Goal: Task Accomplishment & Management: Complete application form

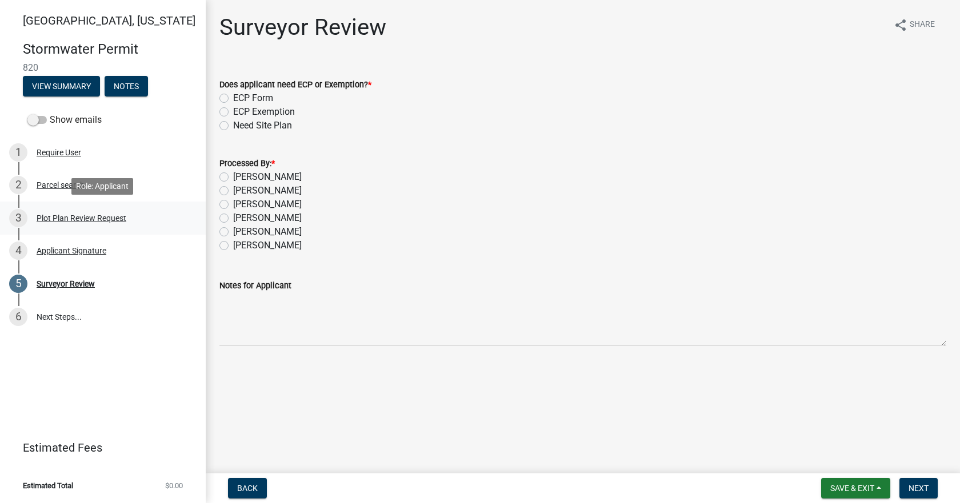
click at [74, 215] on div "Plot Plan Review Request" at bounding box center [82, 218] width 90 height 8
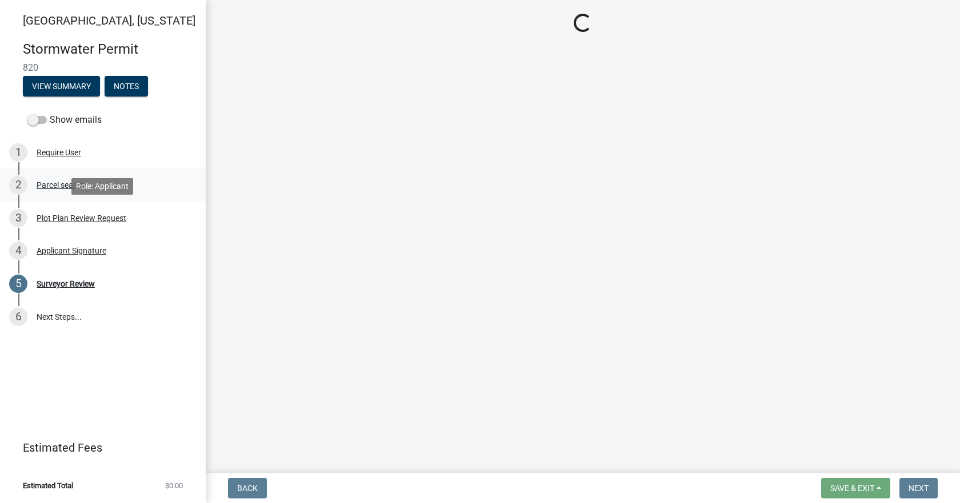
select select "b583a170-26d7-469b-a390-0aed4d149ee1"
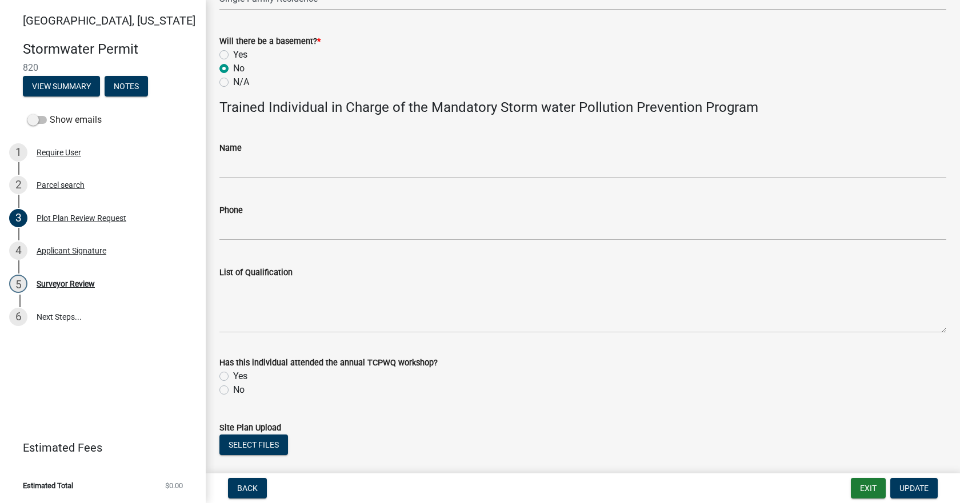
scroll to position [665, 0]
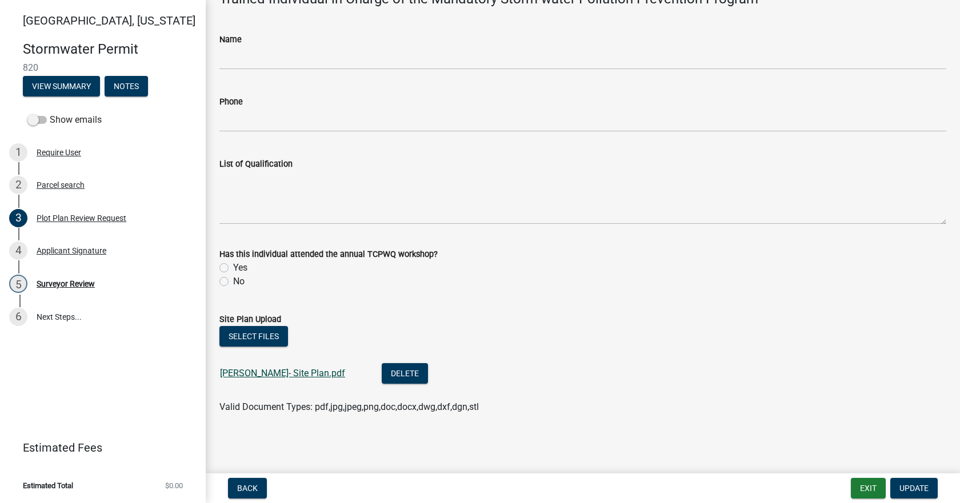
click at [253, 373] on link "[PERSON_NAME]- Site Plan.pdf" at bounding box center [282, 373] width 125 height 11
click at [70, 283] on div "Surveyor Review" at bounding box center [66, 284] width 58 height 8
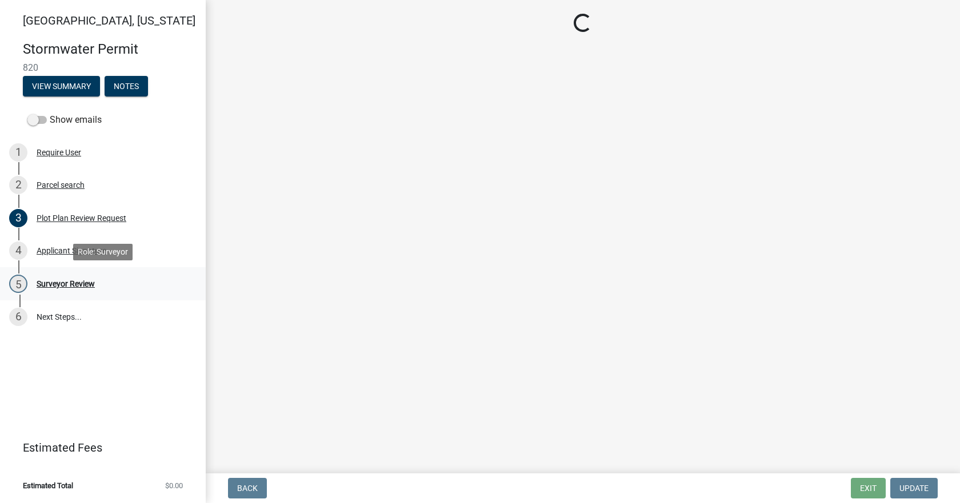
scroll to position [0, 0]
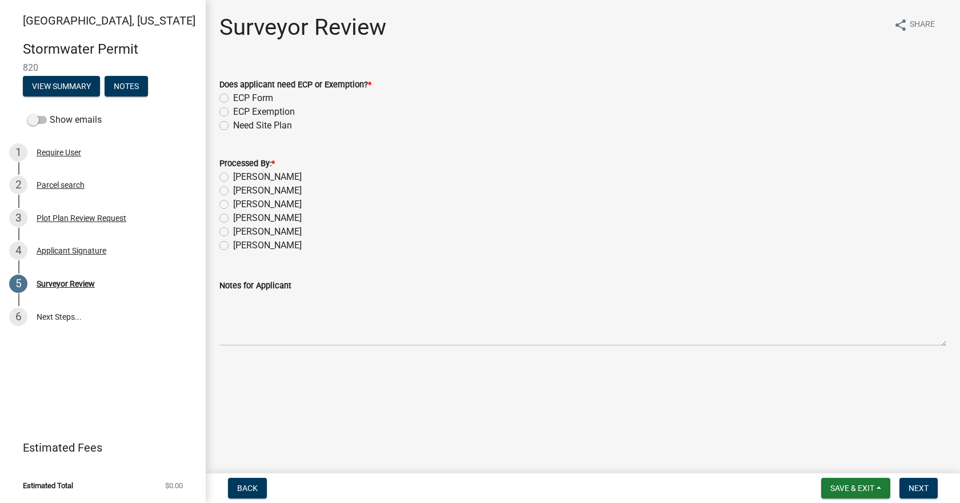
click at [250, 175] on label "[PERSON_NAME]" at bounding box center [267, 177] width 69 height 14
click at [240, 175] on input "[PERSON_NAME]" at bounding box center [236, 173] width 7 height 7
radio input "true"
click at [225, 93] on div "ECP Form" at bounding box center [582, 98] width 727 height 14
click at [233, 100] on label "ECP Form" at bounding box center [253, 98] width 40 height 14
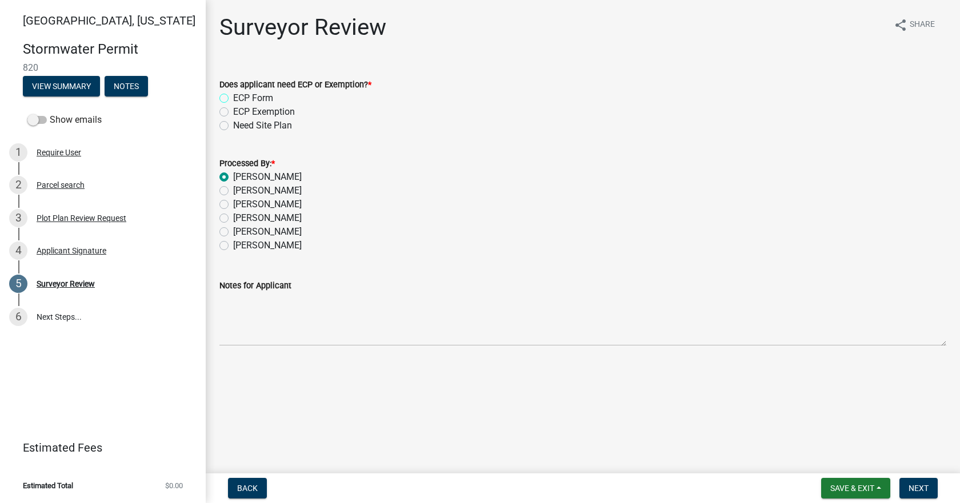
click at [233, 99] on input "ECP Form" at bounding box center [236, 94] width 7 height 7
radio input "true"
click at [916, 490] on span "Next" at bounding box center [918, 488] width 20 height 9
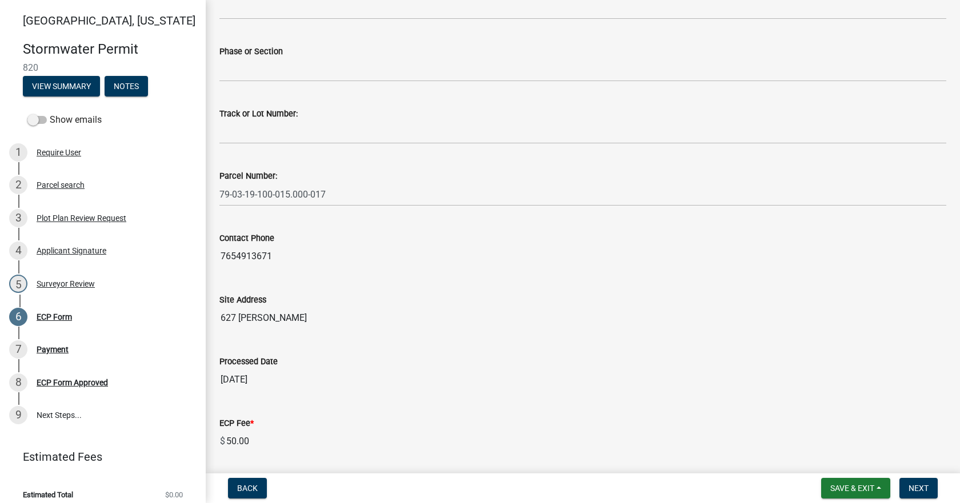
scroll to position [291, 0]
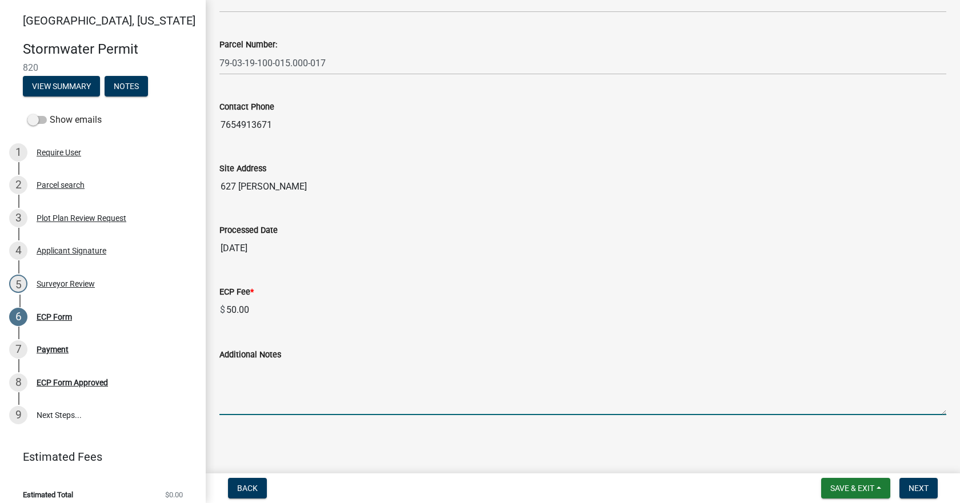
click at [274, 365] on textarea "Additional Notes" at bounding box center [582, 389] width 727 height 54
click at [325, 385] on textarea "Additional Notes" at bounding box center [582, 389] width 727 height 54
paste textarea "Install erosion control measures as shown on site plan. Keep streets clear of s…"
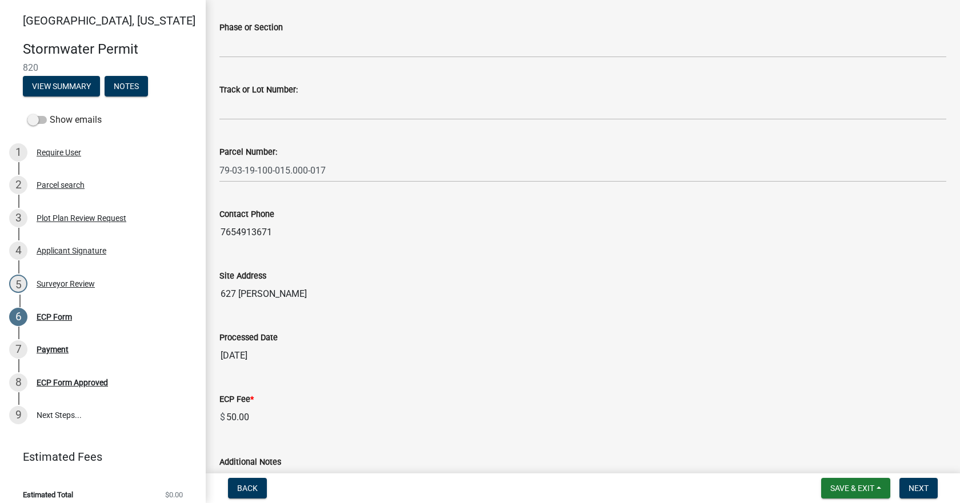
scroll to position [0, 0]
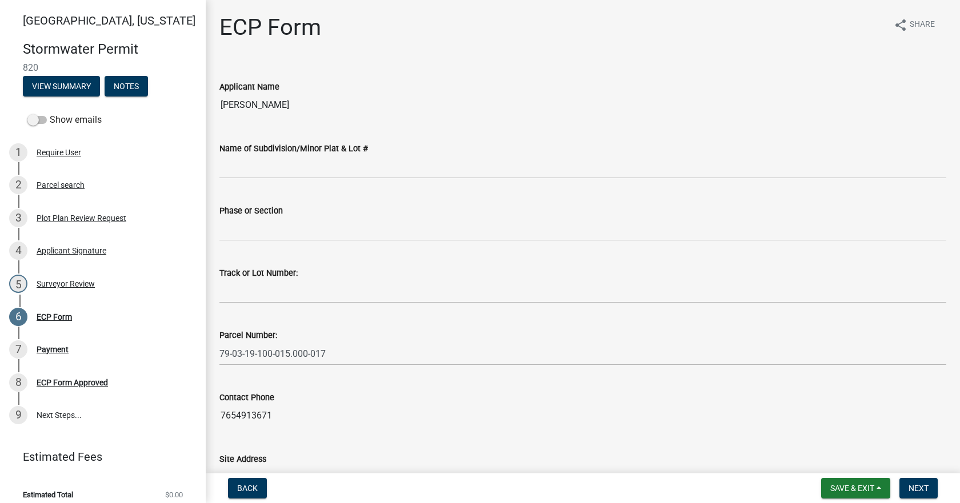
type textarea "Install erosion control measures as shown on site plan. Keep streets clear of s…"
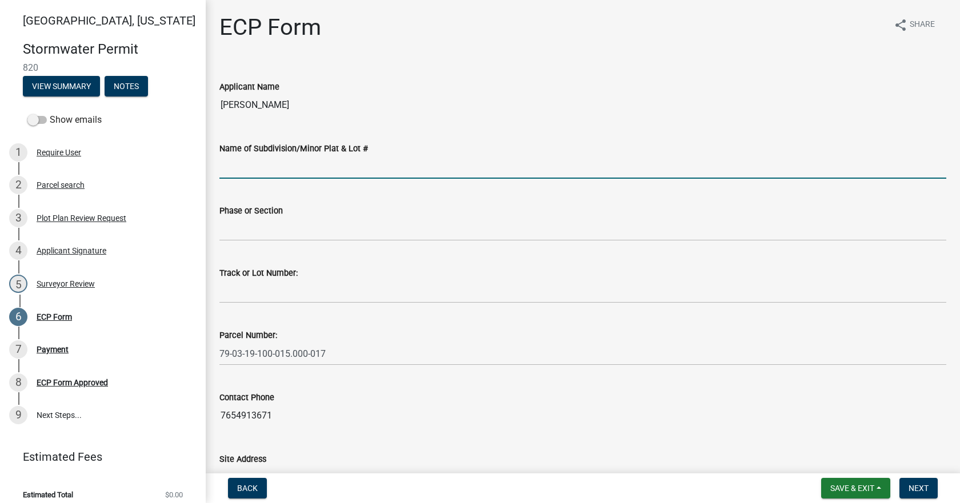
click at [320, 162] on input "Name of Subdivision/Minor Plat & Lot #" at bounding box center [582, 166] width 727 height 23
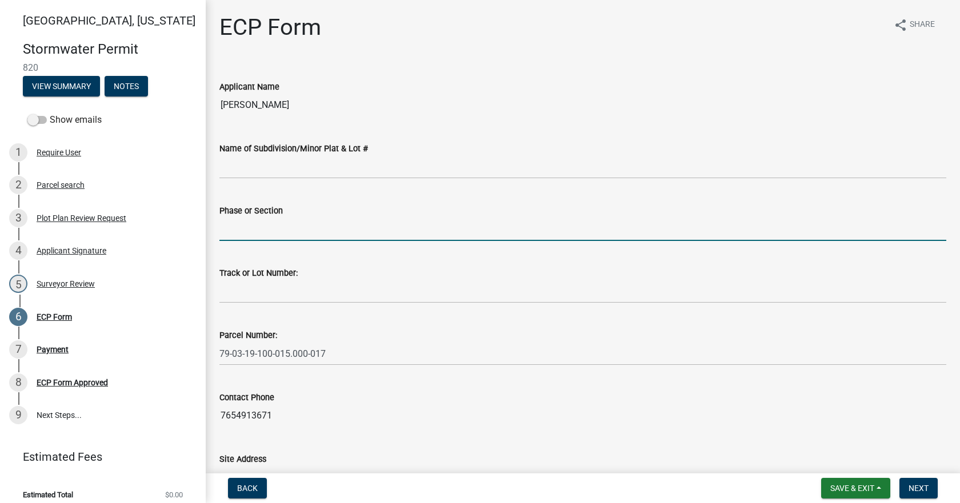
click at [265, 235] on input "Phase or Section" at bounding box center [582, 229] width 727 height 23
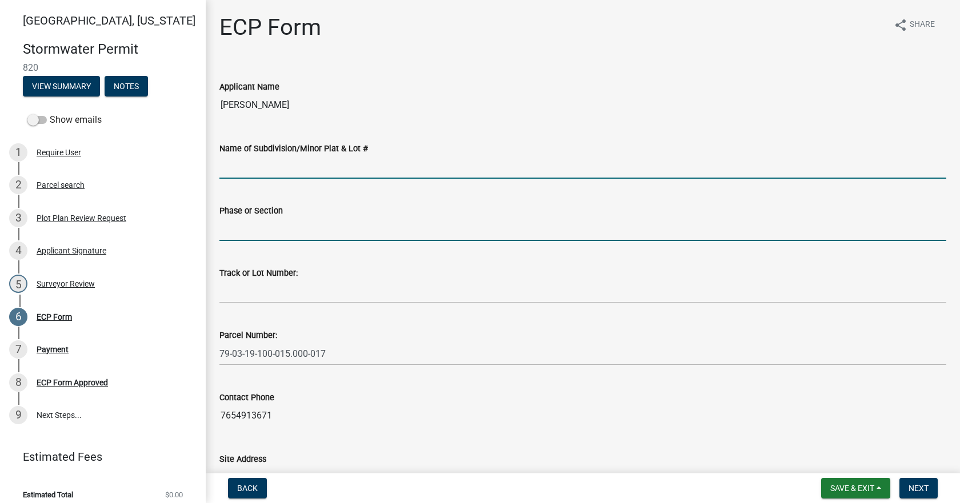
click at [298, 170] on input "Name of Subdivision/Minor Plat & Lot #" at bounding box center [582, 166] width 727 height 23
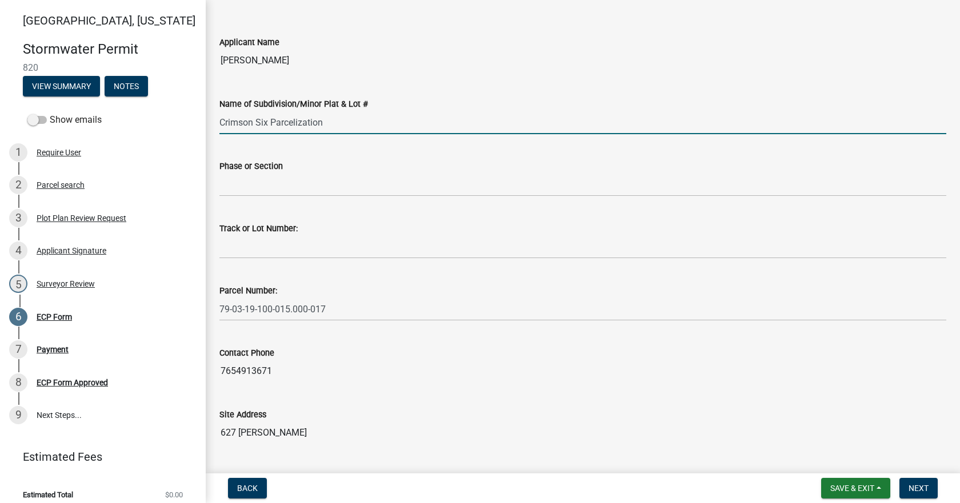
scroll to position [57, 0]
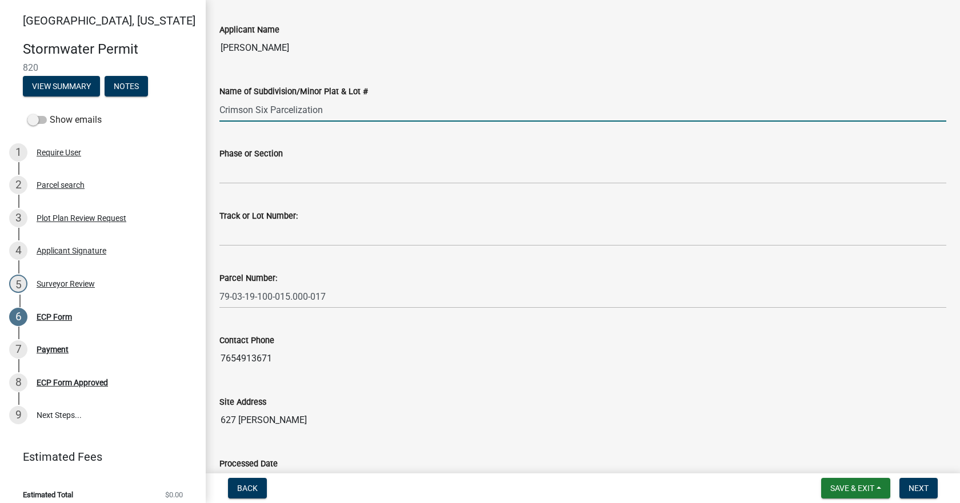
type input "Crimson Six Parcelization"
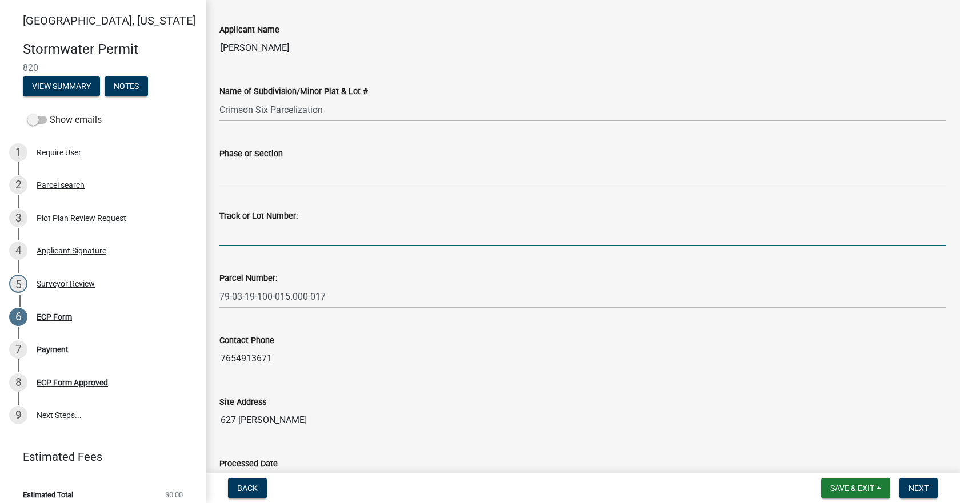
click at [278, 235] on input "Track or Lot Number:" at bounding box center [582, 234] width 727 height 23
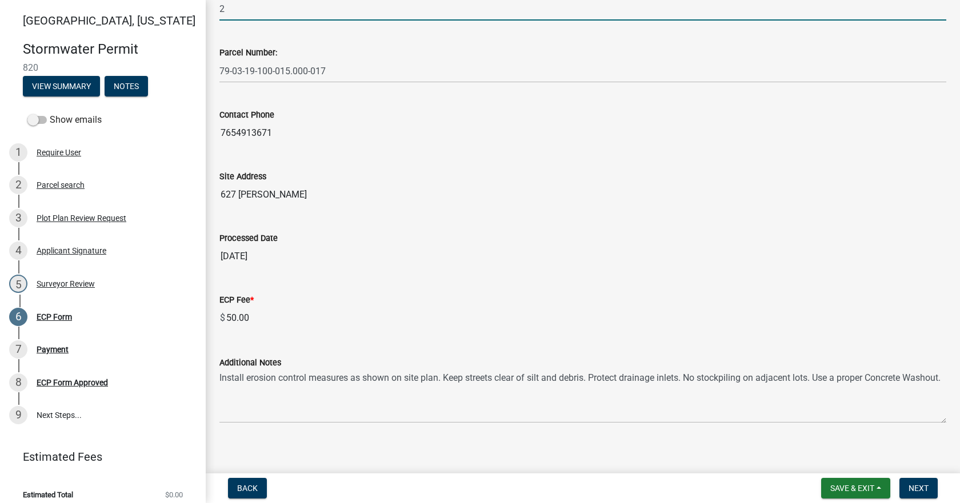
scroll to position [291, 0]
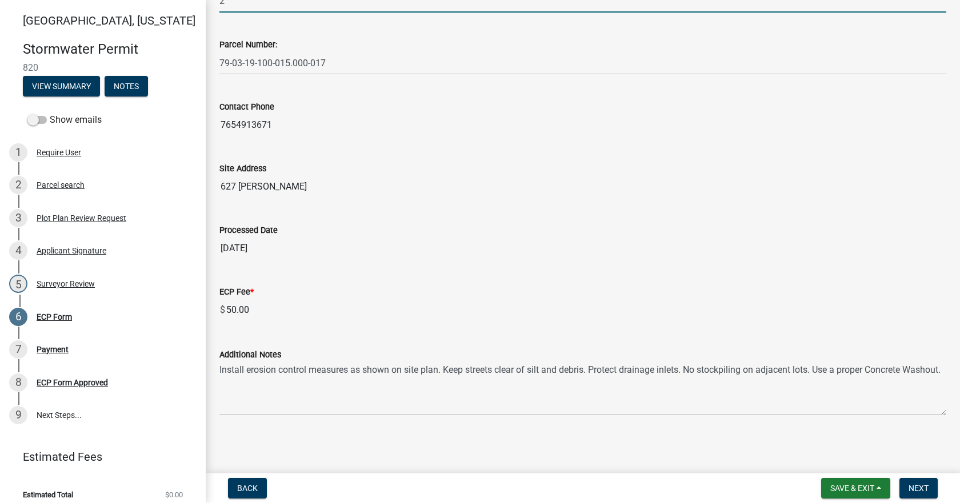
type input "2"
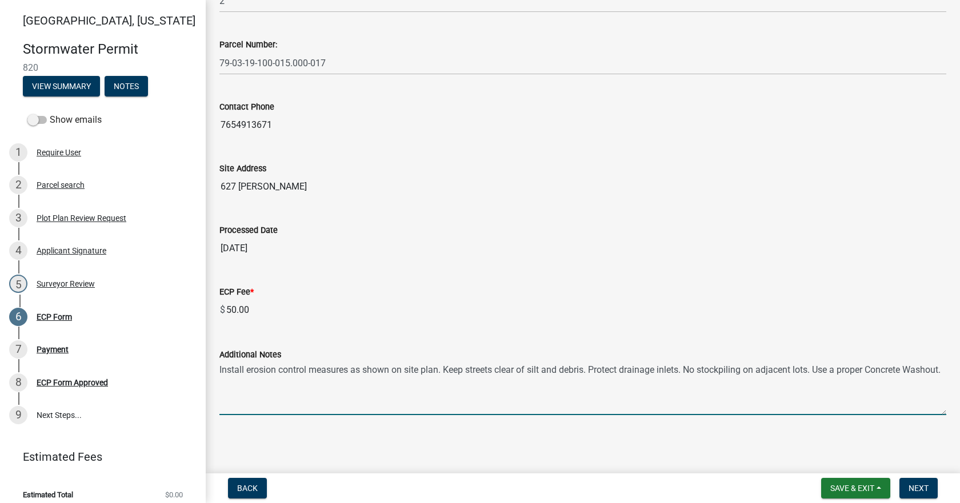
click at [491, 388] on textarea "Install erosion control measures as shown on site plan. Keep streets clear of s…" at bounding box center [582, 389] width 727 height 54
click at [488, 376] on textarea "Install erosion control measures as shown on site plan. Keep streets clear of s…" at bounding box center [582, 389] width 727 height 54
type textarea "Install erosion control measures as shown on site plan. Keep streets clear of s…"
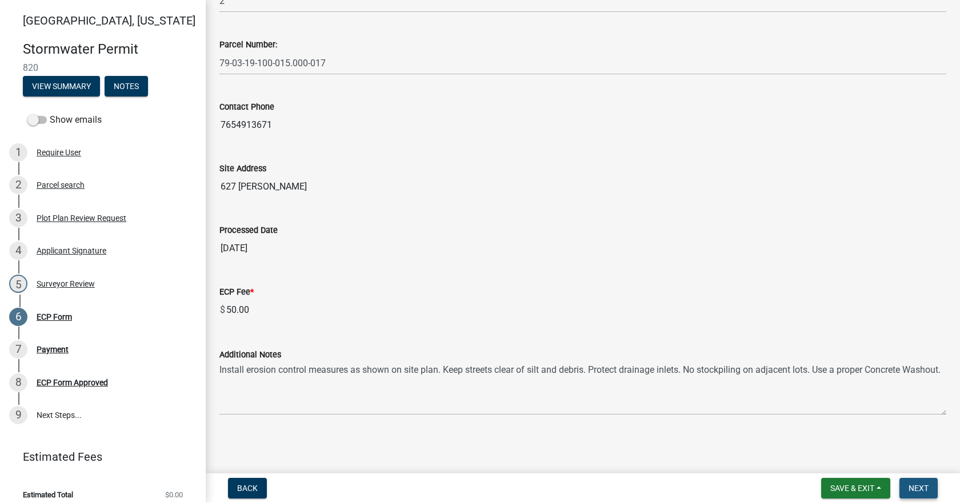
click at [913, 481] on button "Next" at bounding box center [918, 488] width 38 height 21
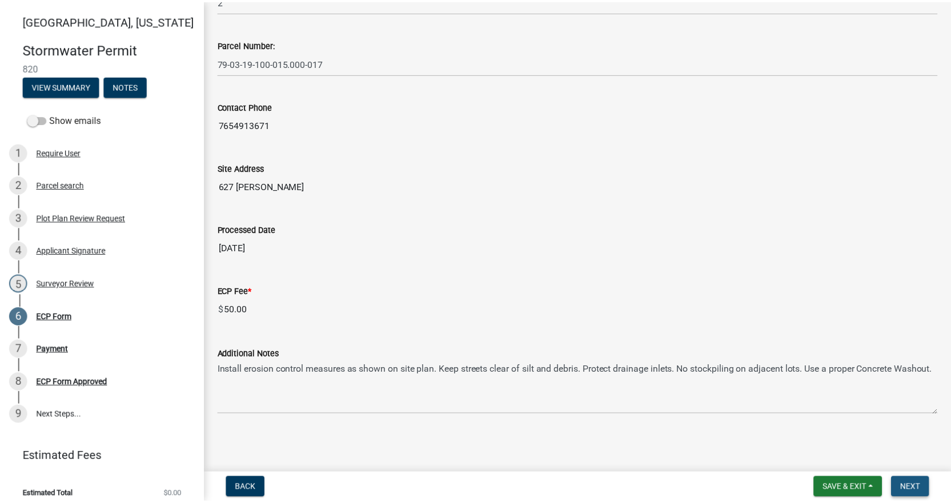
scroll to position [0, 0]
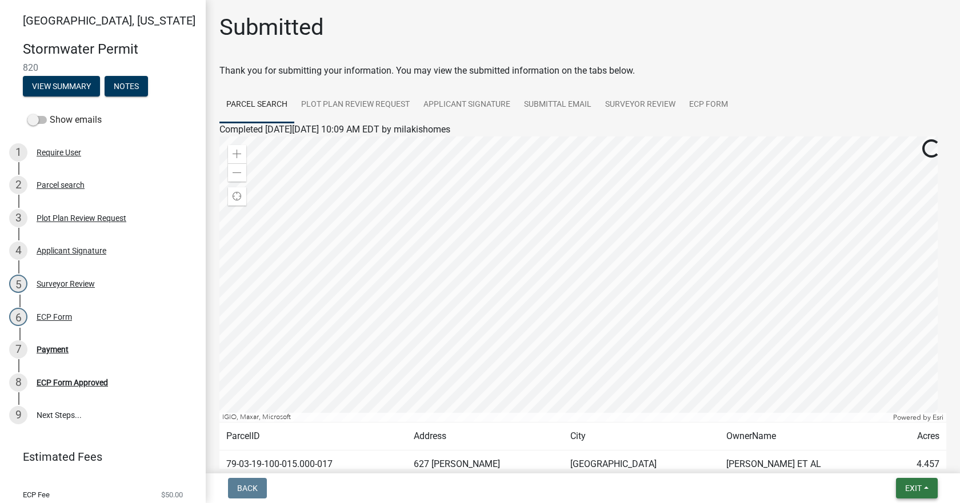
click at [914, 482] on button "Exit" at bounding box center [917, 488] width 42 height 21
click at [889, 456] on button "Save & Exit" at bounding box center [891, 458] width 91 height 27
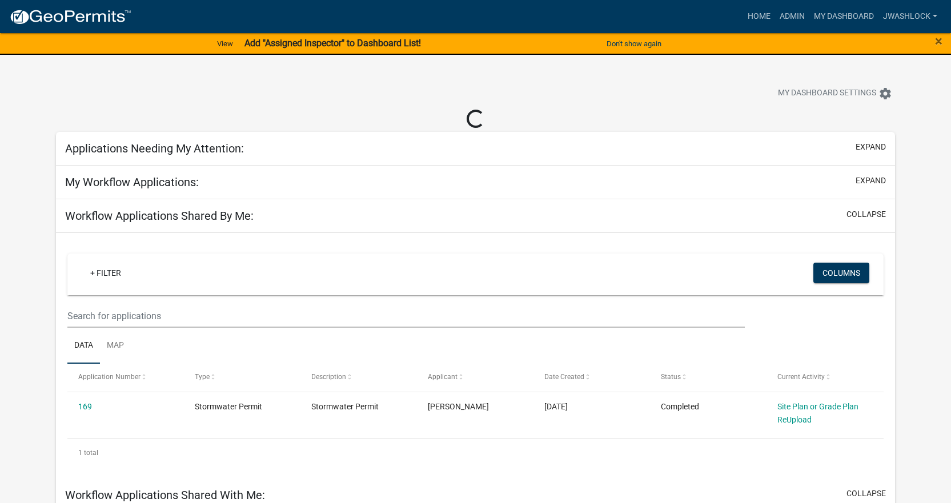
select select "3: 100"
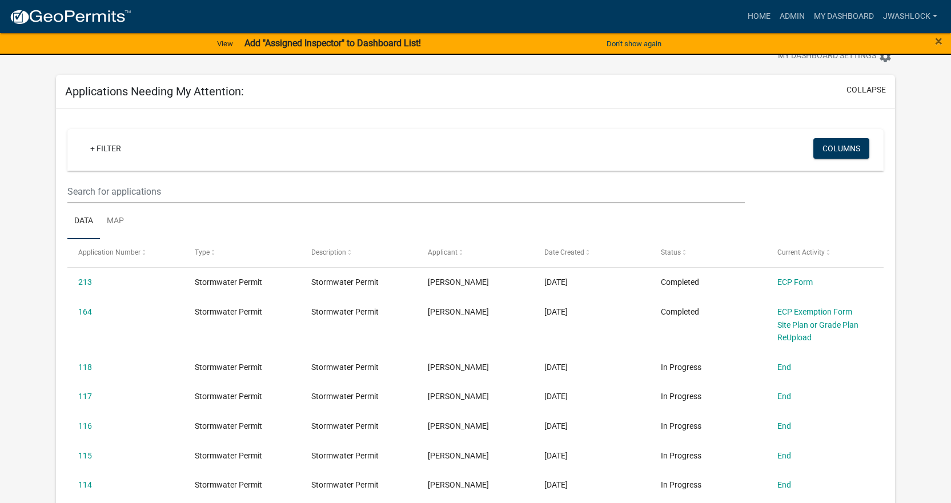
scroll to position [57, 0]
